Goal: Transaction & Acquisition: Book appointment/travel/reservation

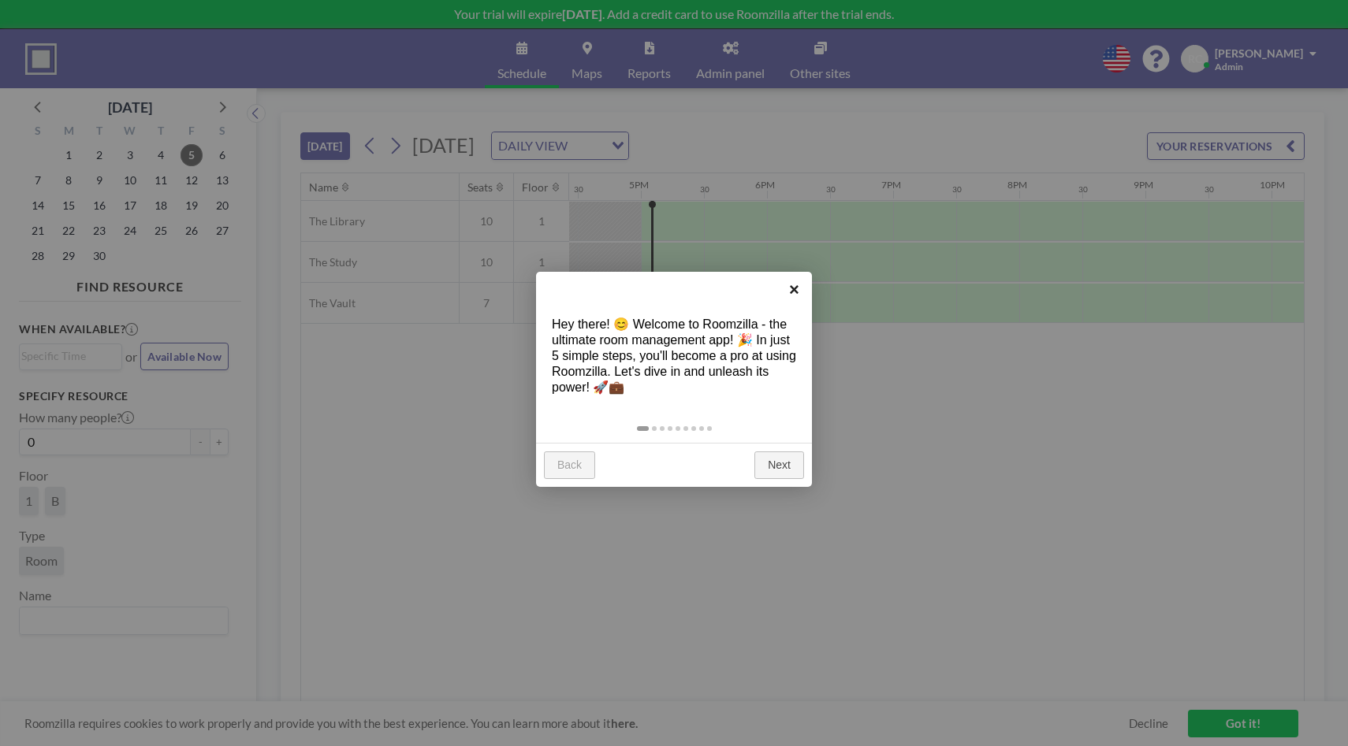
scroll to position [0, 2081]
click at [769, 468] on link "Next" at bounding box center [779, 466] width 50 height 28
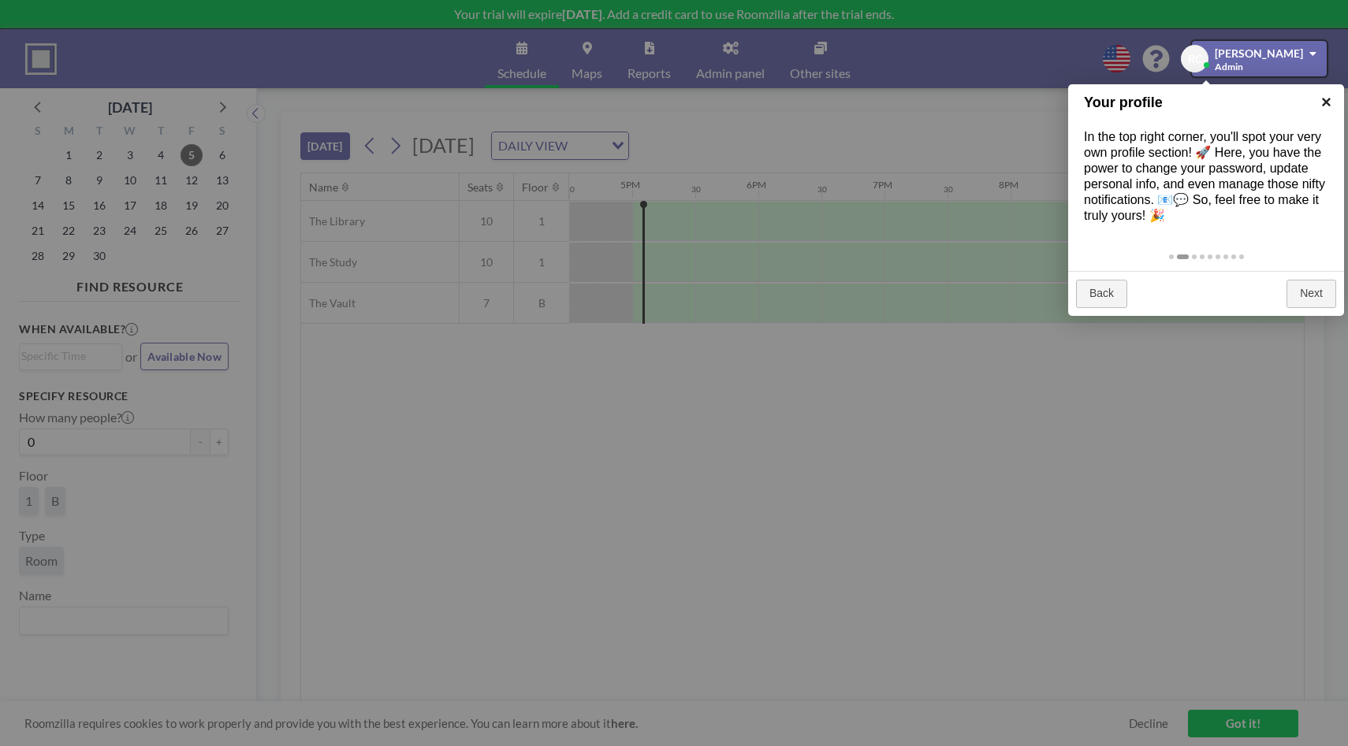
click at [1327, 98] on link "×" at bounding box center [1326, 101] width 35 height 35
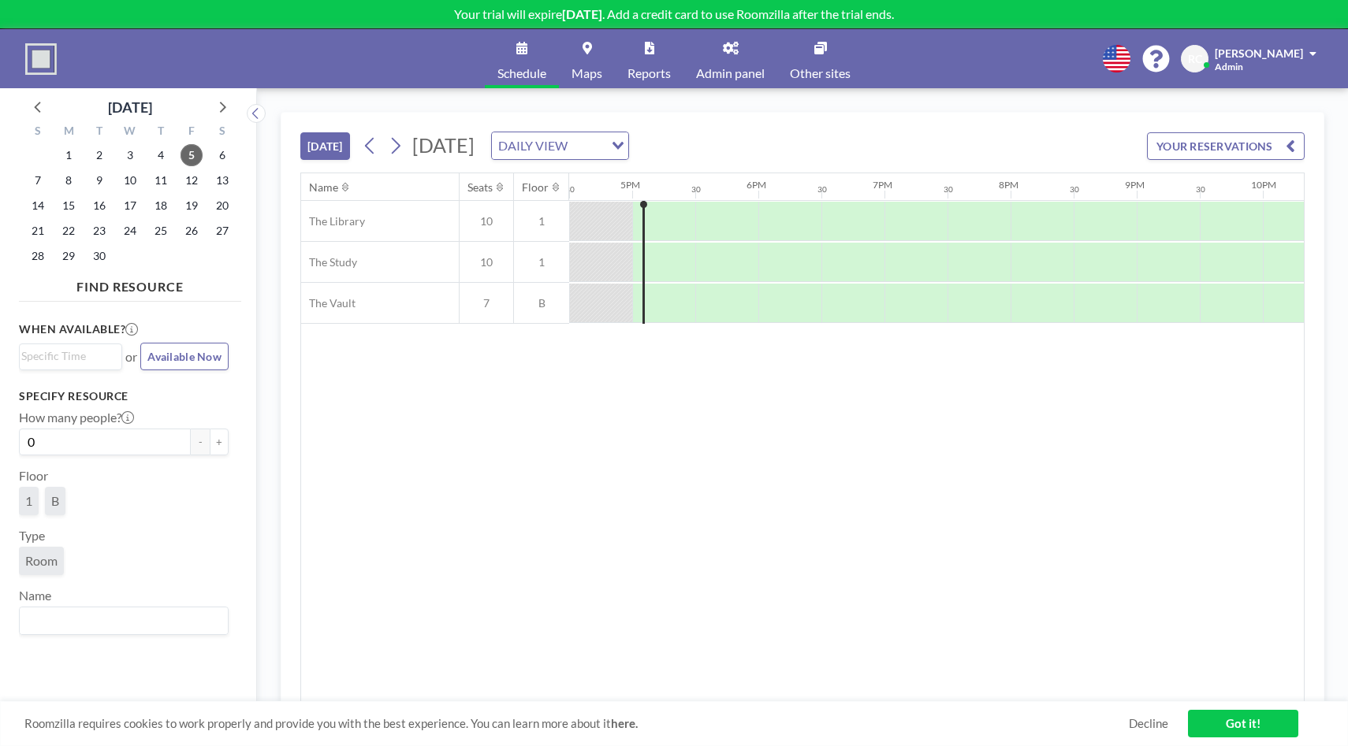
click at [1242, 724] on link "Got it!" at bounding box center [1243, 724] width 110 height 28
click at [535, 545] on div "Name Seats Floor 12AM 30 1AM 30 2AM 30 3AM 30 4AM 30 5AM 30 6AM 30 7AM 30 8AM 3…" at bounding box center [802, 437] width 1003 height 529
click at [1292, 151] on icon "button" at bounding box center [1290, 145] width 9 height 19
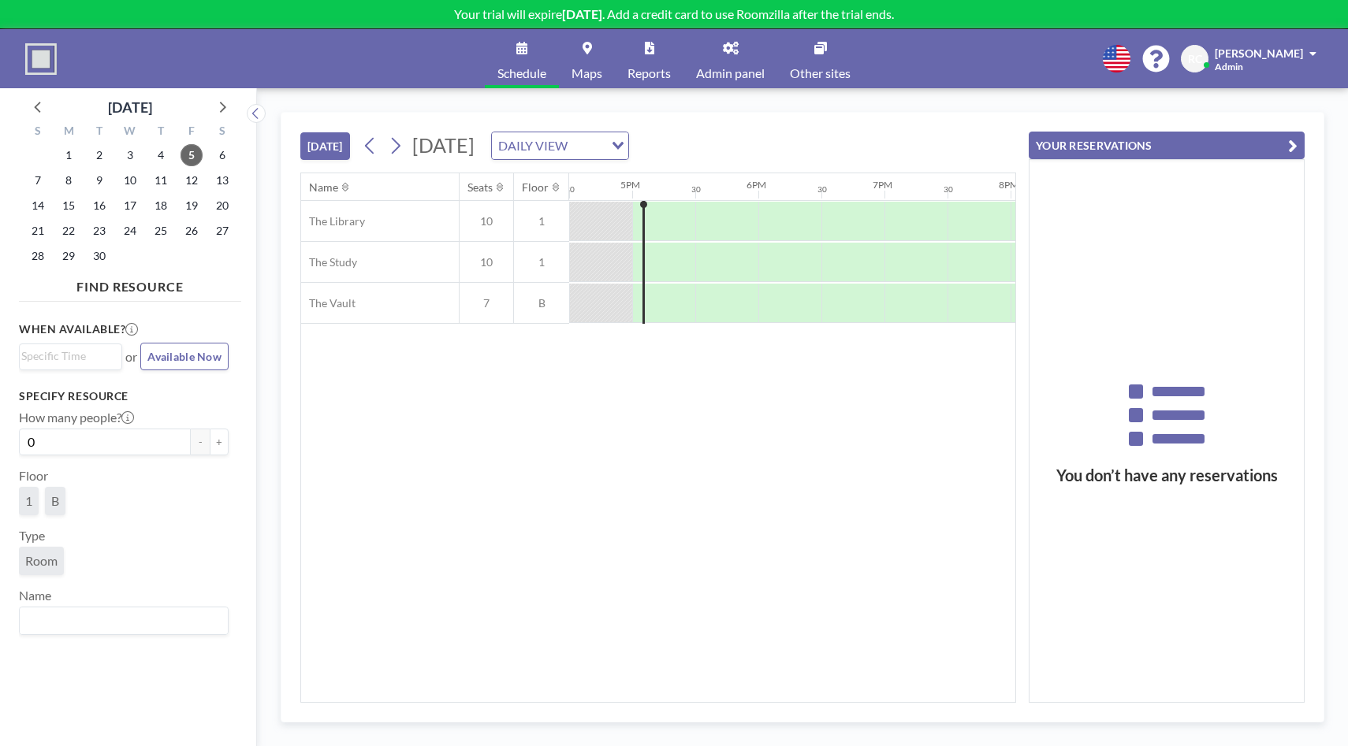
click at [1292, 147] on icon "button" at bounding box center [1292, 145] width 9 height 19
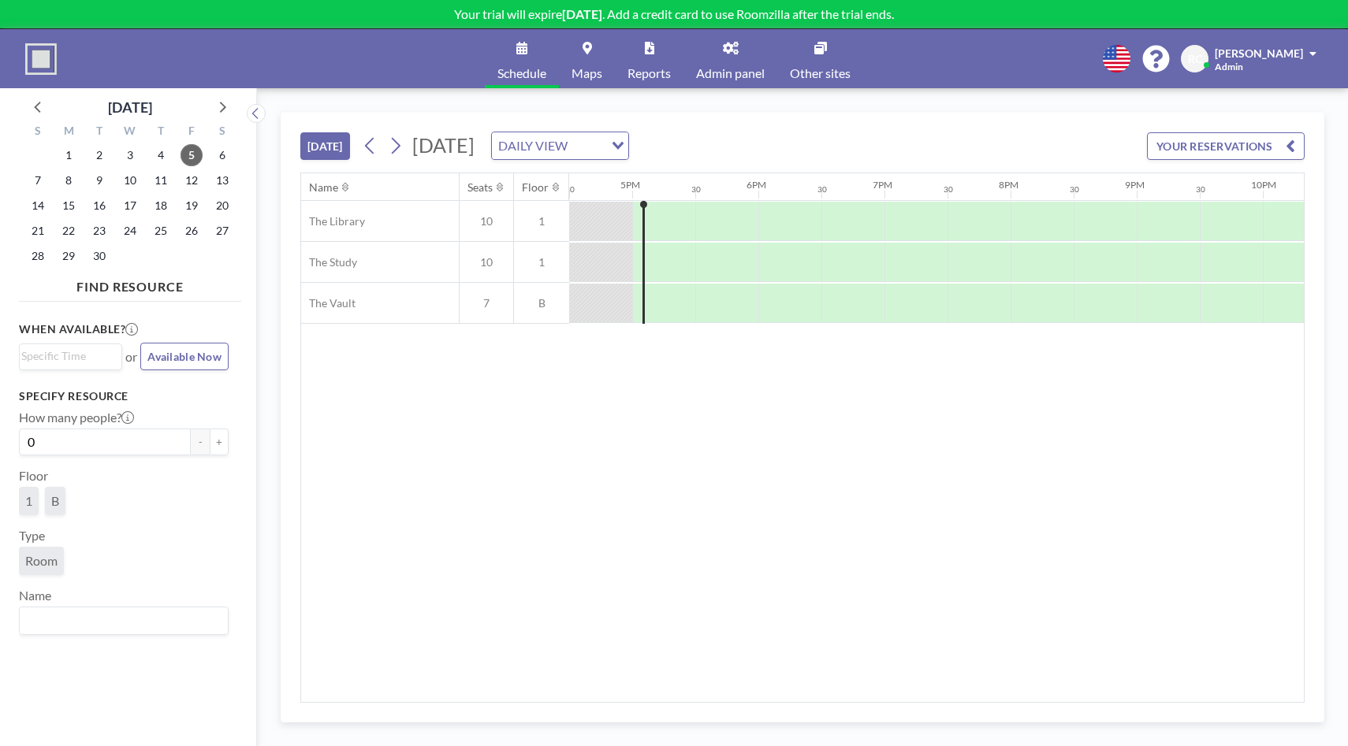
click at [822, 57] on link "Other sites" at bounding box center [820, 58] width 86 height 59
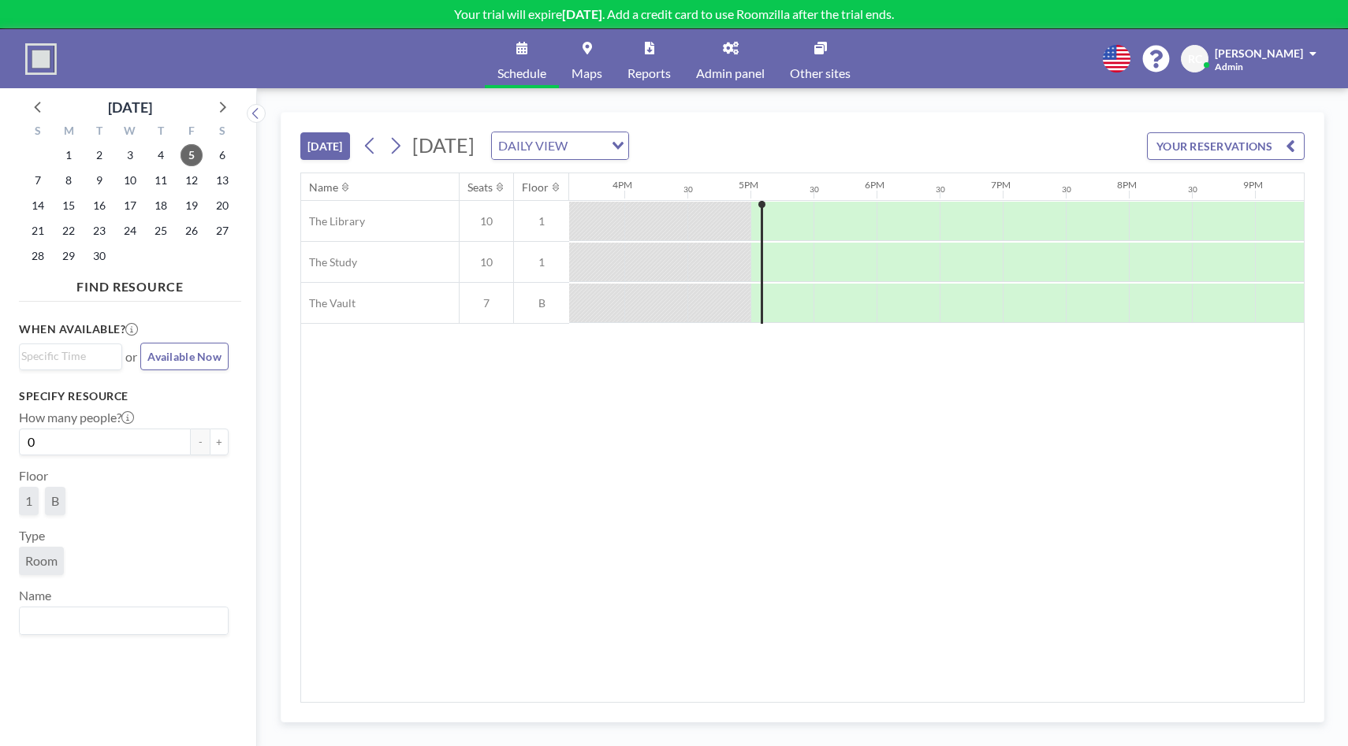
click at [39, 56] on img at bounding box center [41, 59] width 32 height 32
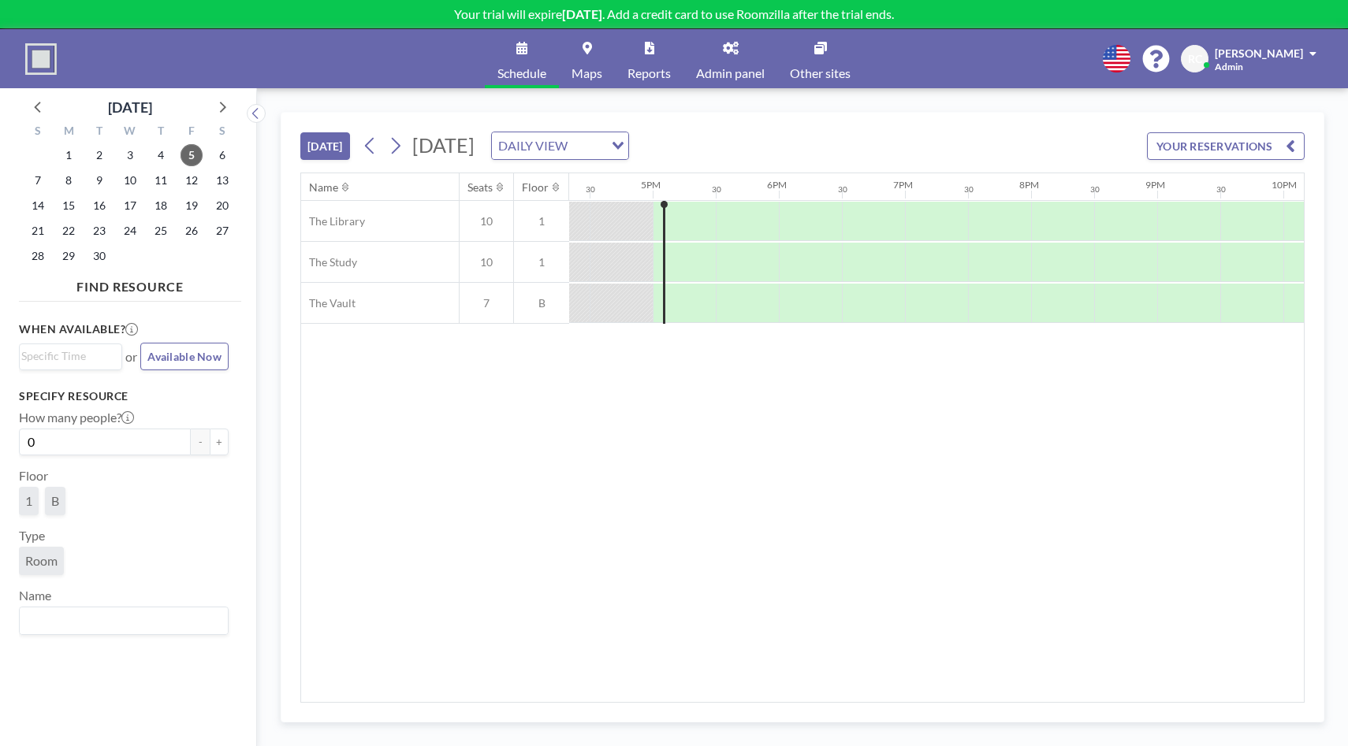
scroll to position [0, 2081]
click at [39, 56] on img at bounding box center [41, 59] width 32 height 32
click at [590, 48] on icon at bounding box center [587, 48] width 9 height 13
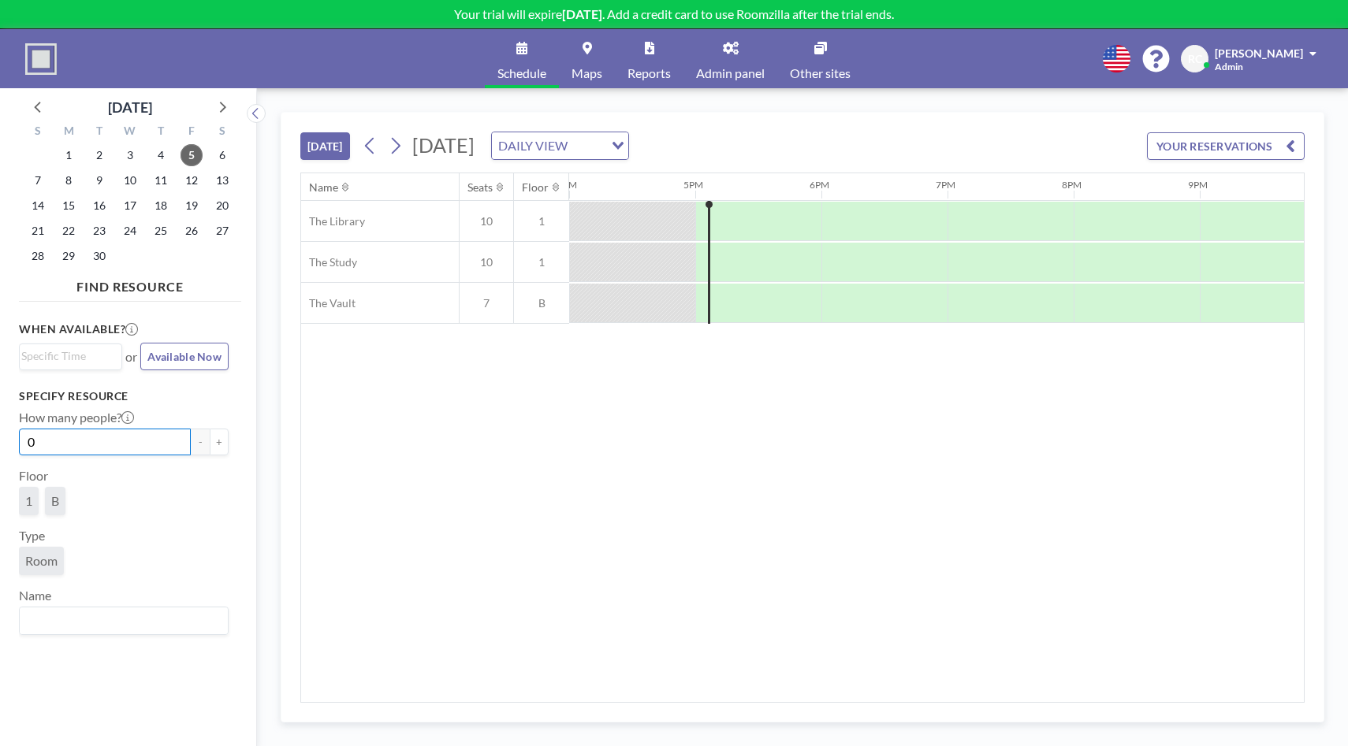
click at [69, 435] on input "0" at bounding box center [105, 442] width 172 height 27
drag, startPoint x: 69, startPoint y: 435, endPoint x: 0, endPoint y: 437, distance: 69.4
click at [0, 437] on aside "September 2025 S M T W T F S 31 1 2 3 4 5 6 7 8 9 10 11 12 13 14 15 16 17 18 19…" at bounding box center [122, 417] width 244 height 658
type input "5"
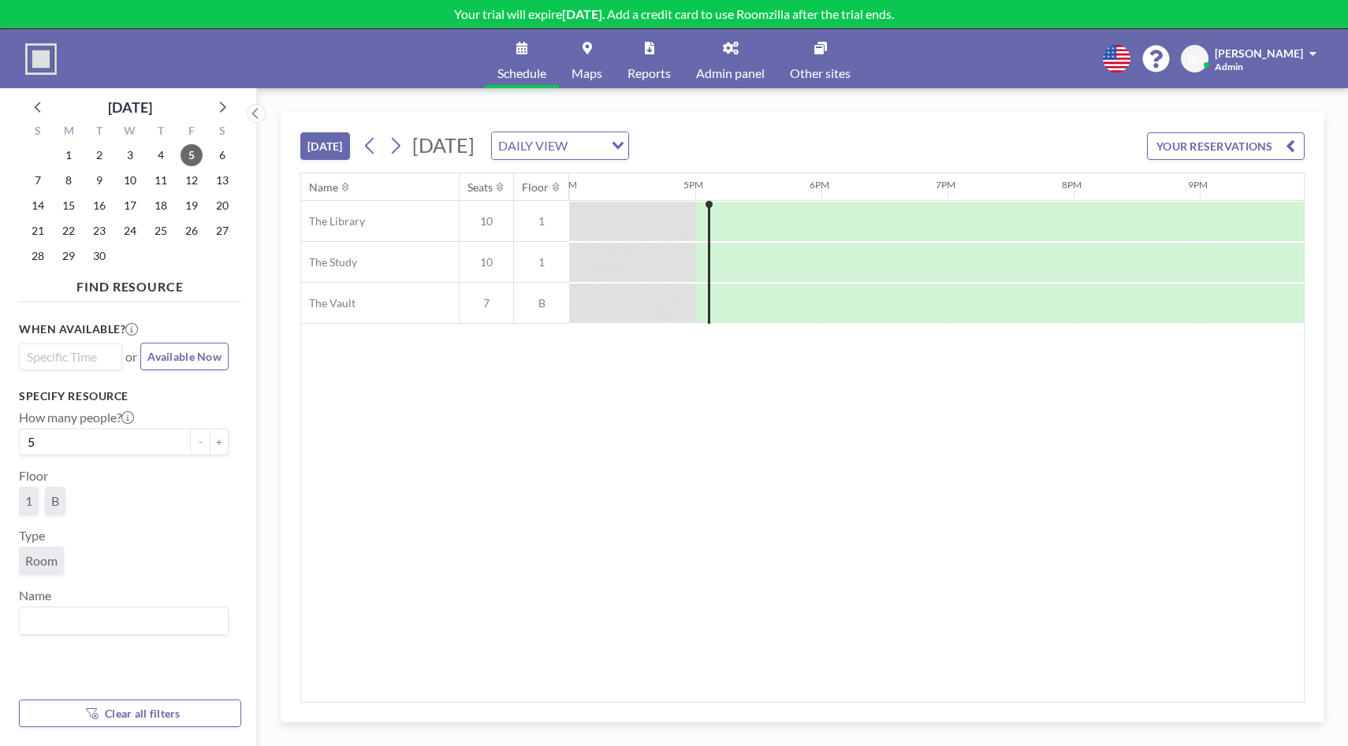
click at [73, 357] on input "Search for option" at bounding box center [66, 357] width 91 height 19
click at [166, 355] on span "Available Now" at bounding box center [184, 356] width 74 height 13
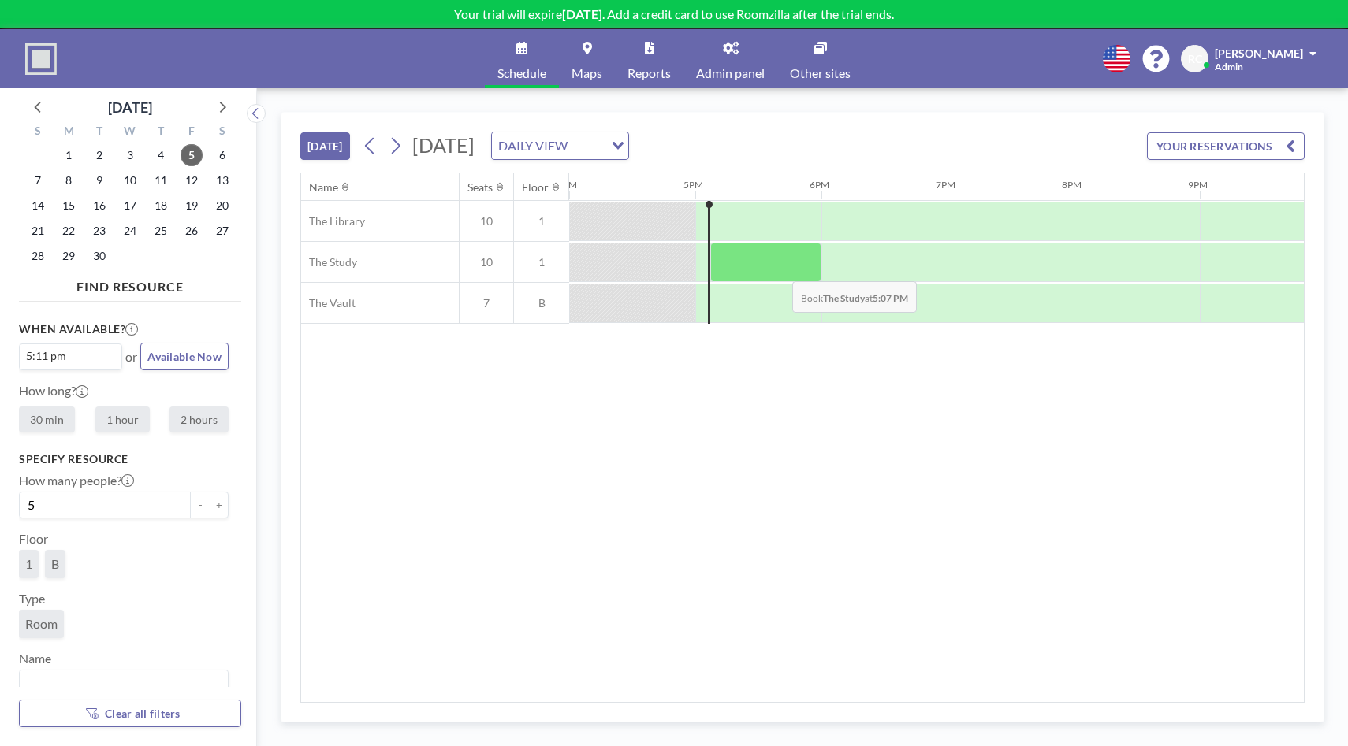
click at [780, 270] on div at bounding box center [765, 262] width 111 height 39
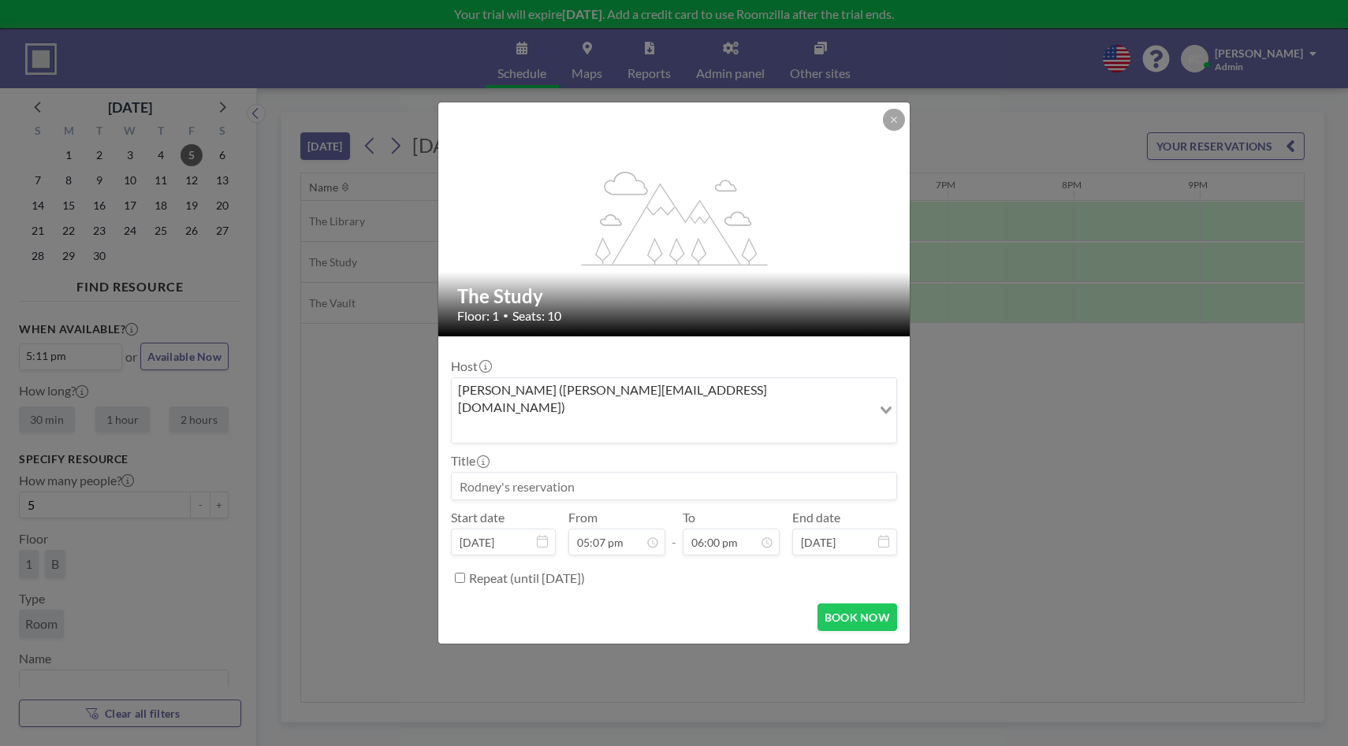
scroll to position [497, 0]
click at [871, 604] on button "BOOK NOW" at bounding box center [857, 618] width 80 height 28
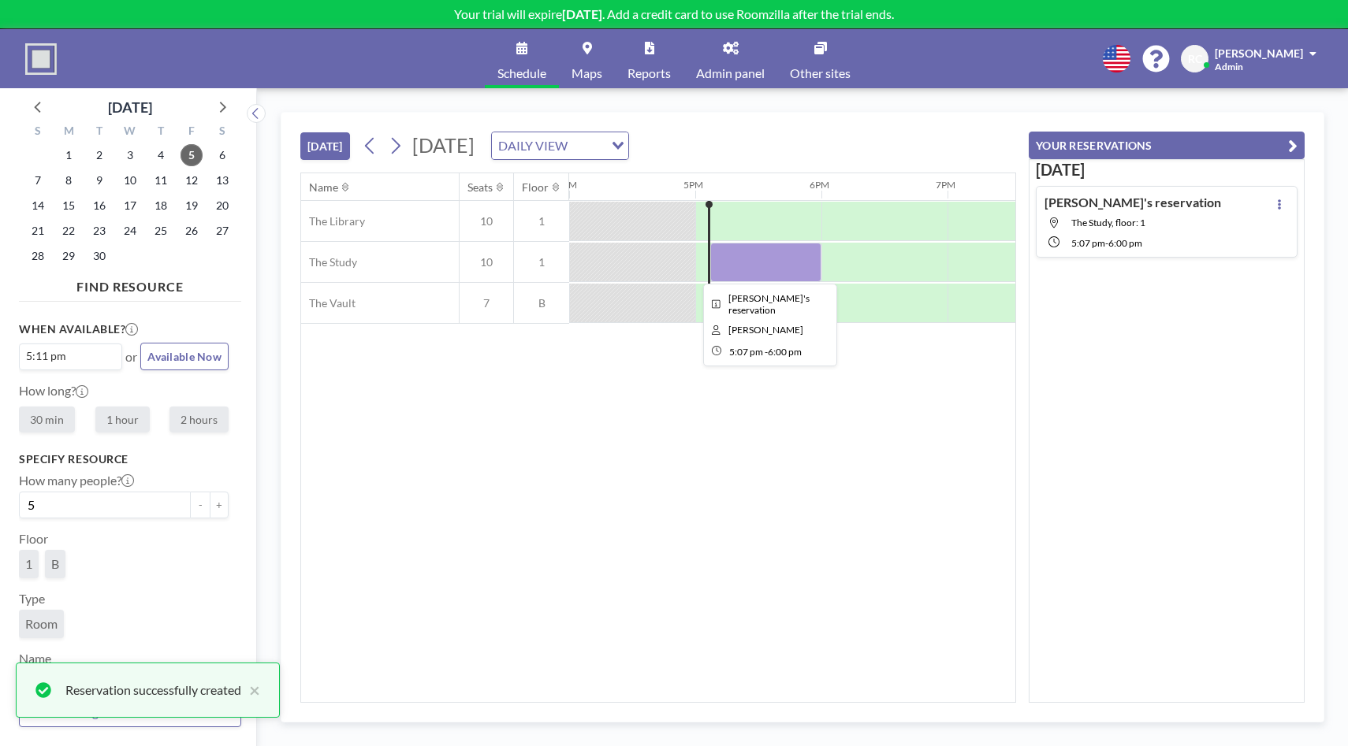
click at [769, 251] on div at bounding box center [765, 262] width 111 height 39
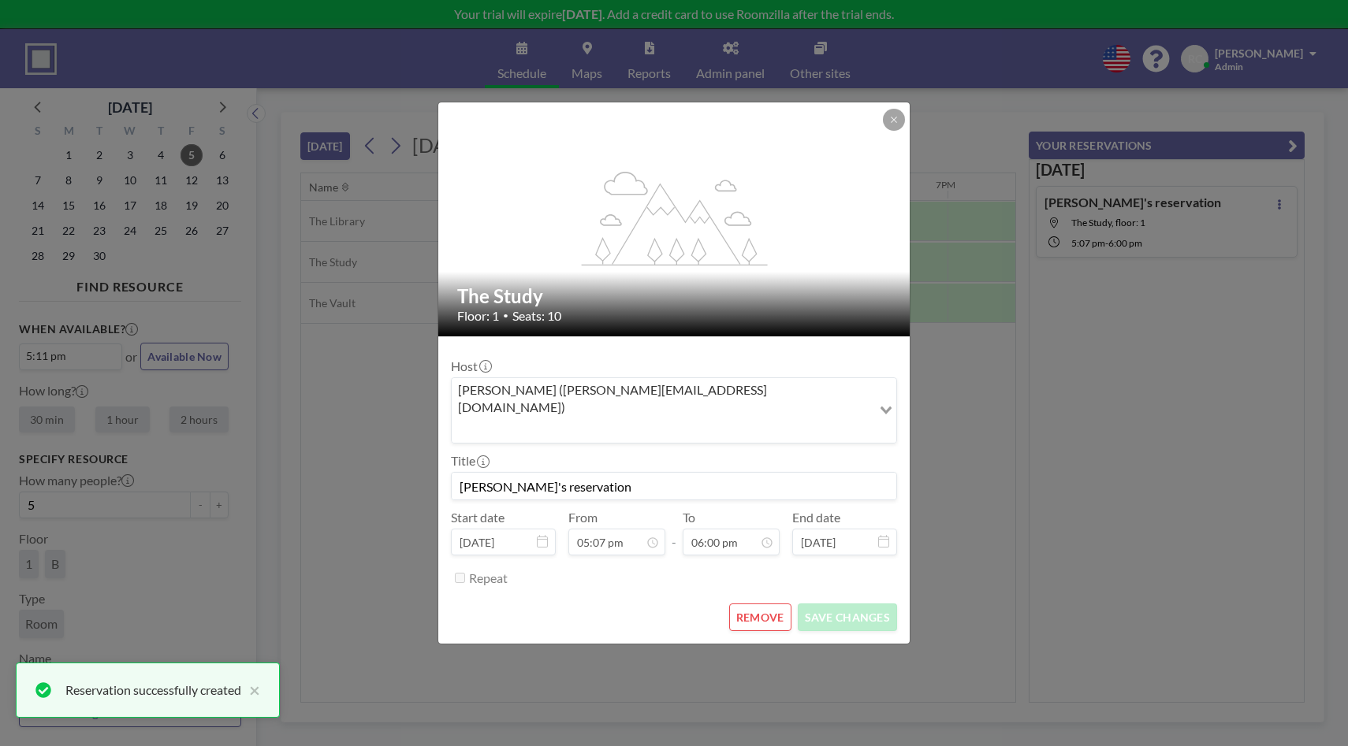
click at [759, 604] on button "REMOVE" at bounding box center [760, 618] width 62 height 28
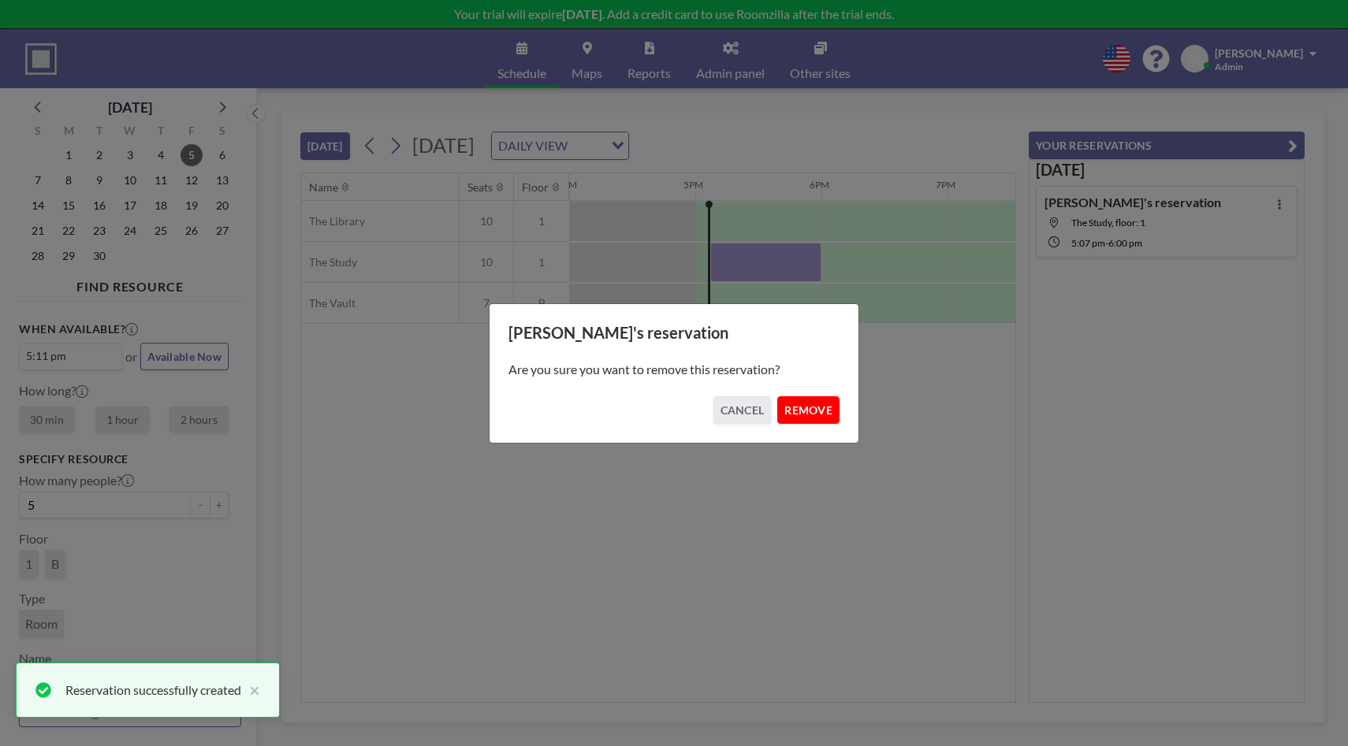
click at [807, 415] on button "REMOVE" at bounding box center [808, 410] width 62 height 28
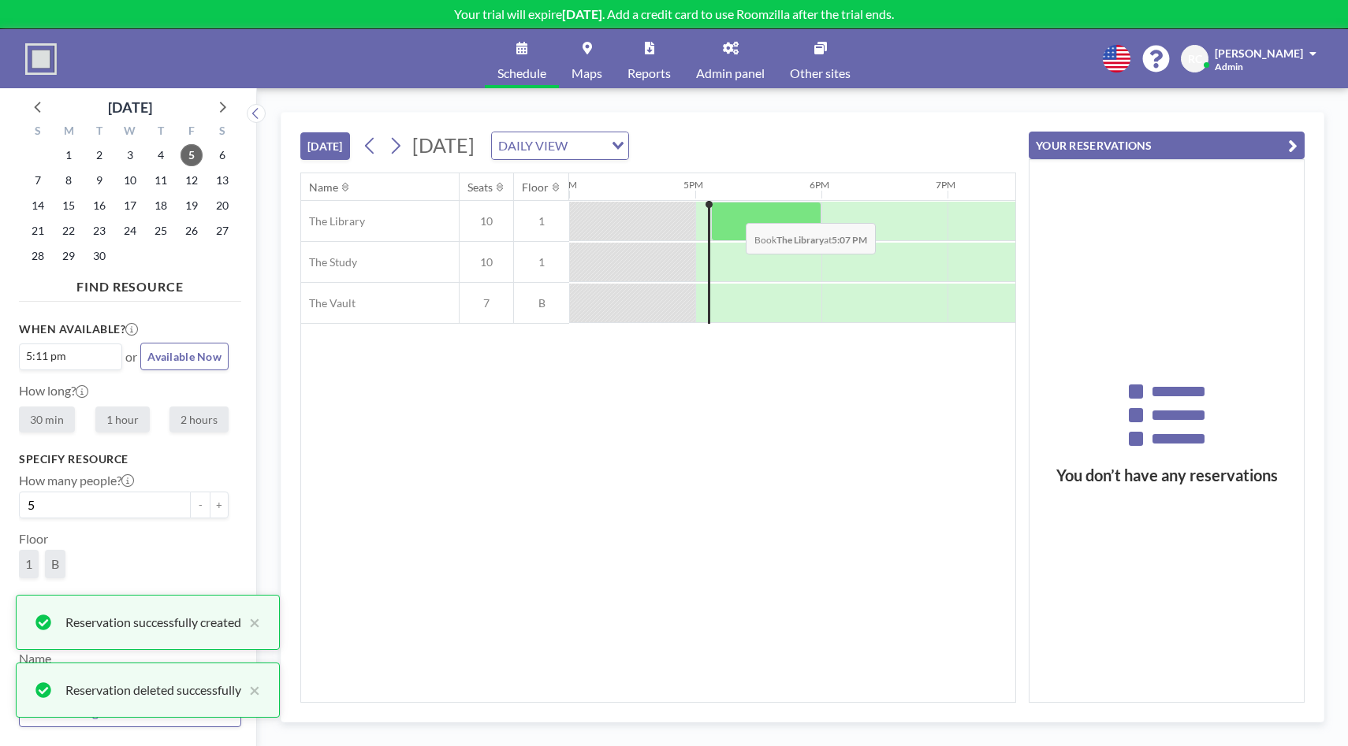
click at [733, 211] on div at bounding box center [766, 221] width 110 height 39
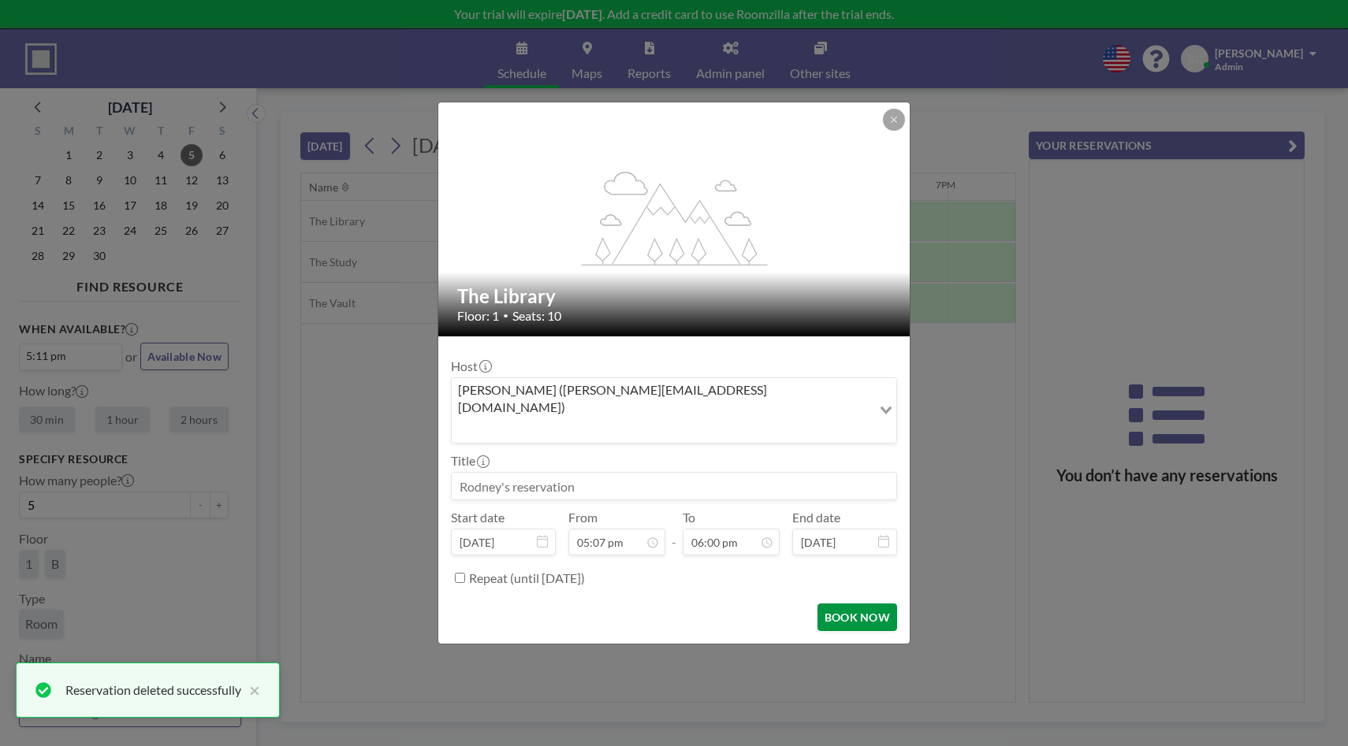
click at [853, 604] on button "BOOK NOW" at bounding box center [857, 618] width 80 height 28
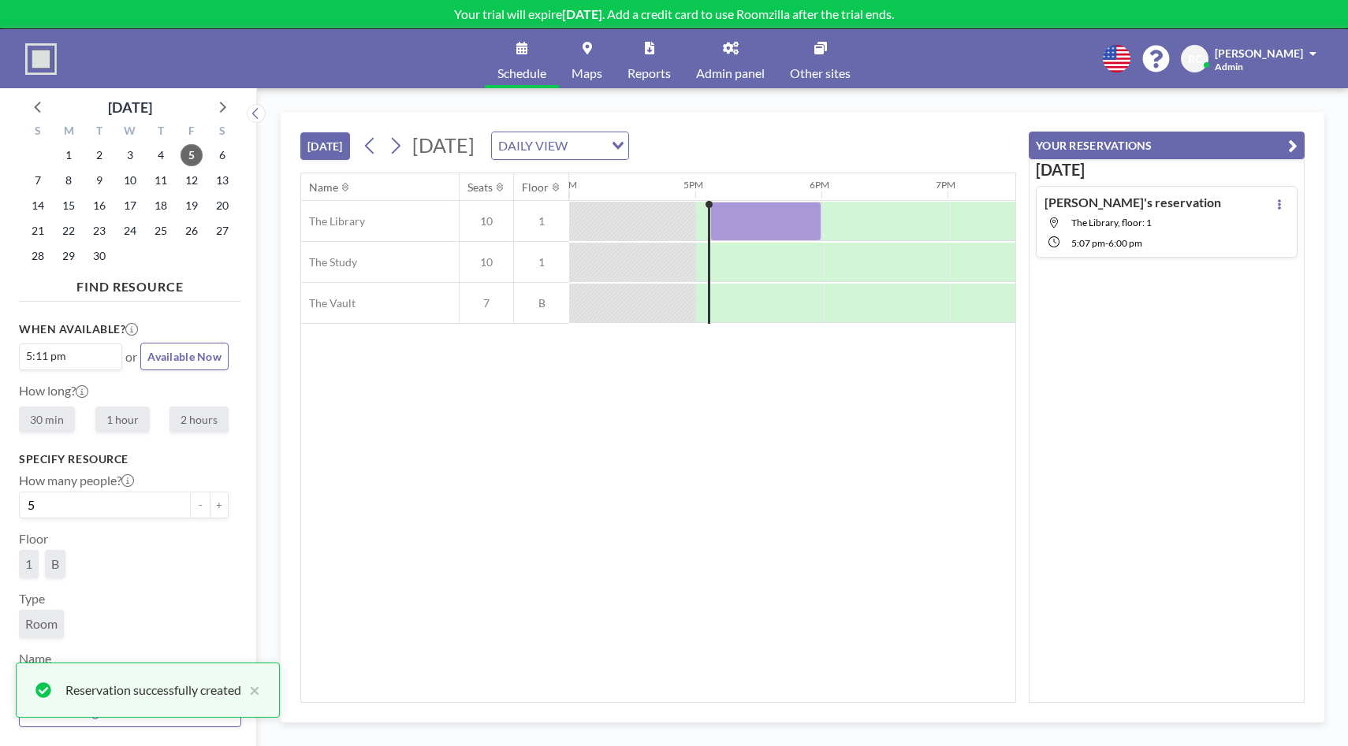
click at [1150, 222] on span "The Library, floor: 1" at bounding box center [1111, 223] width 80 height 12
